Goal: Transaction & Acquisition: Book appointment/travel/reservation

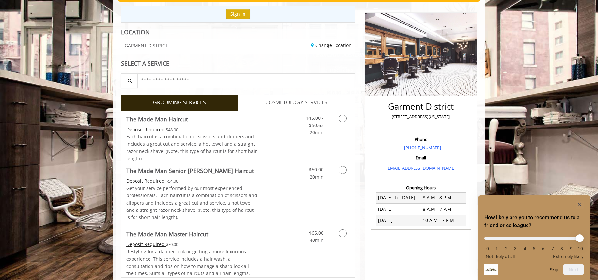
scroll to position [98, 0]
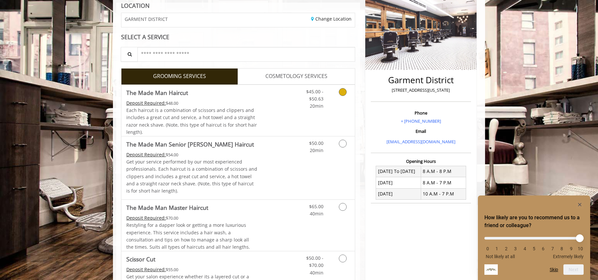
click at [346, 94] on link "Grooming services" at bounding box center [341, 97] width 17 height 25
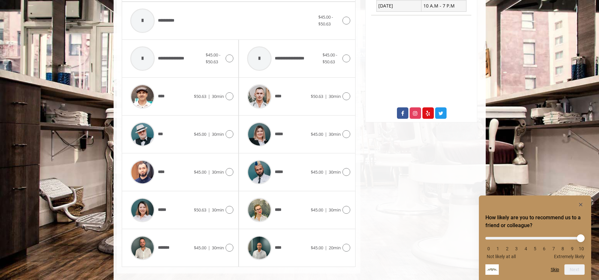
scroll to position [296, 0]
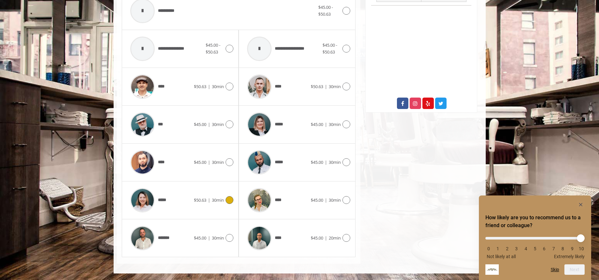
click at [231, 202] on icon at bounding box center [230, 200] width 8 height 8
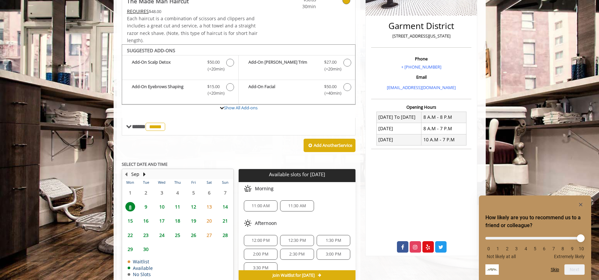
scroll to position [185, 0]
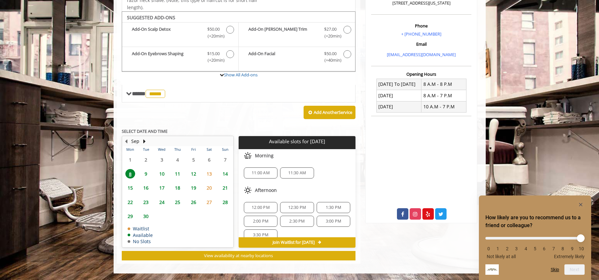
click at [147, 173] on span "9" at bounding box center [146, 173] width 10 height 9
click at [297, 215] on span "5:30 PM" at bounding box center [296, 212] width 15 height 5
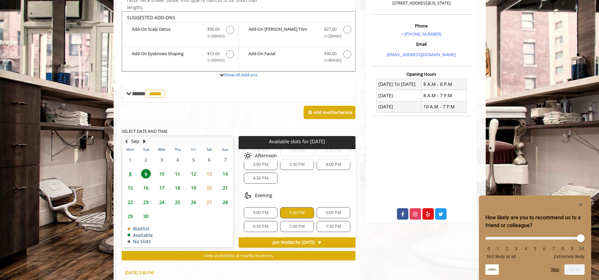
scroll to position [303, 0]
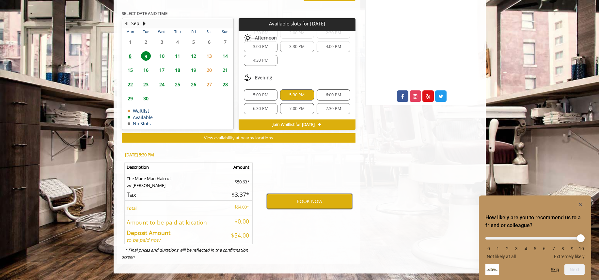
click at [290, 203] on button "BOOK NOW" at bounding box center [309, 201] width 85 height 15
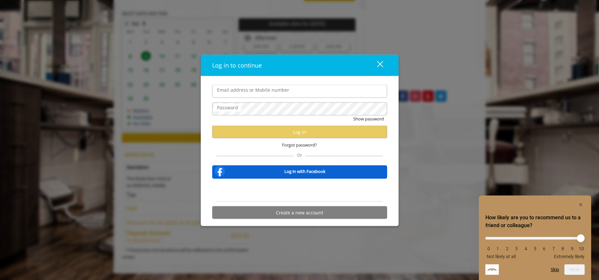
click at [276, 93] on input "Email address or Mobile number" at bounding box center [299, 91] width 175 height 13
type input "**********"
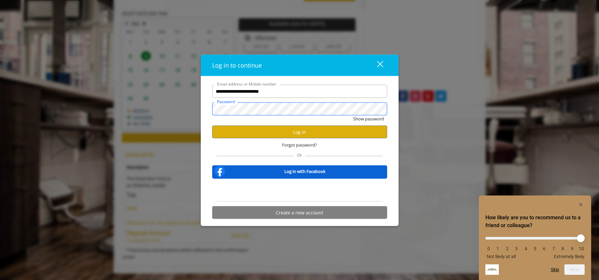
click at [353, 116] on button "Show password" at bounding box center [368, 119] width 31 height 7
click at [280, 131] on button "Log in" at bounding box center [299, 132] width 175 height 13
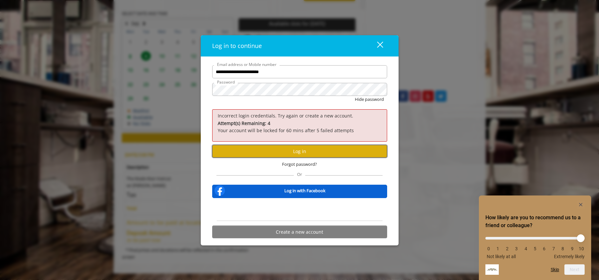
click at [281, 153] on button "Log in" at bounding box center [299, 151] width 175 height 13
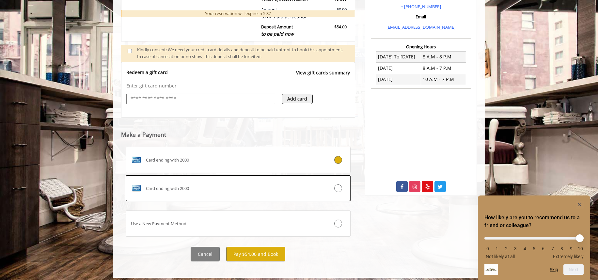
scroll to position [217, 0]
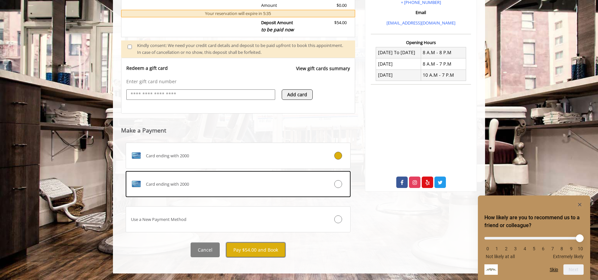
click at [261, 245] on button "Pay $54.00 and Book" at bounding box center [255, 250] width 59 height 15
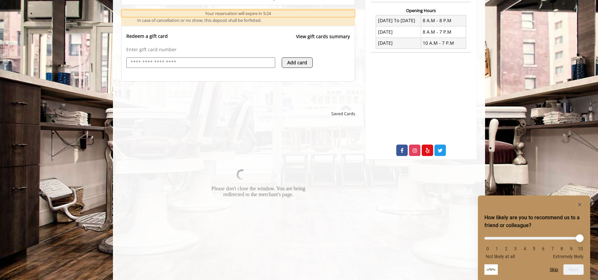
scroll to position [249, 0]
click at [581, 203] on rect "Hide survey" at bounding box center [580, 205] width 8 height 8
